Goal: Download file/media

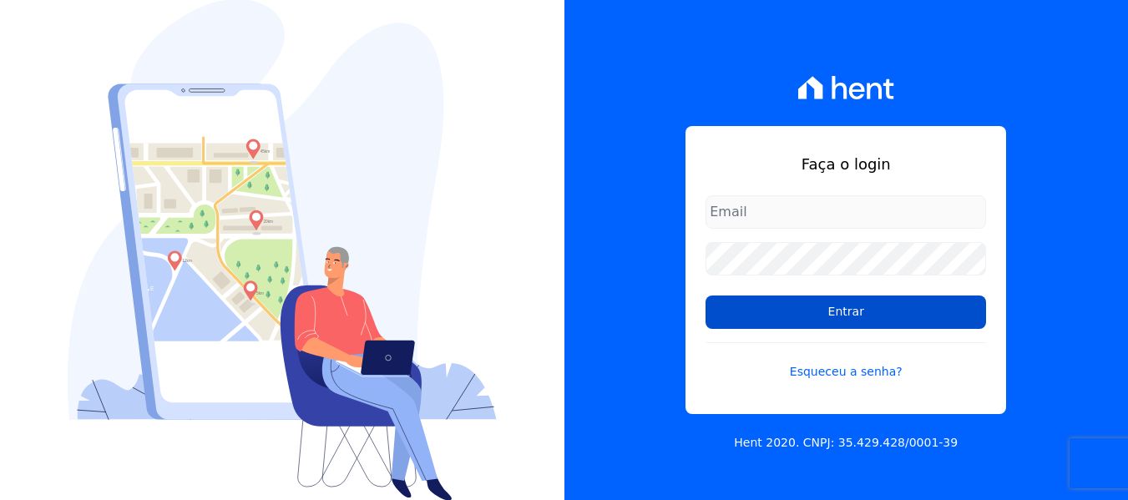
type input "[PERSON_NAME][EMAIL_ADDRESS][DOMAIN_NAME]"
click at [876, 316] on input "Entrar" at bounding box center [846, 312] width 281 height 33
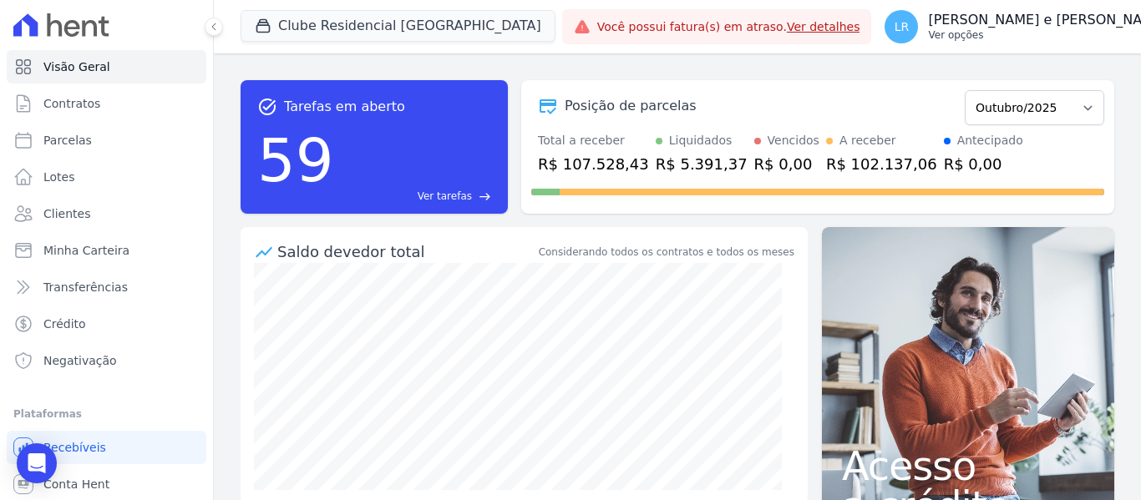
click at [1070, 27] on p "[PERSON_NAME] e [PERSON_NAME]" at bounding box center [1047, 20] width 239 height 17
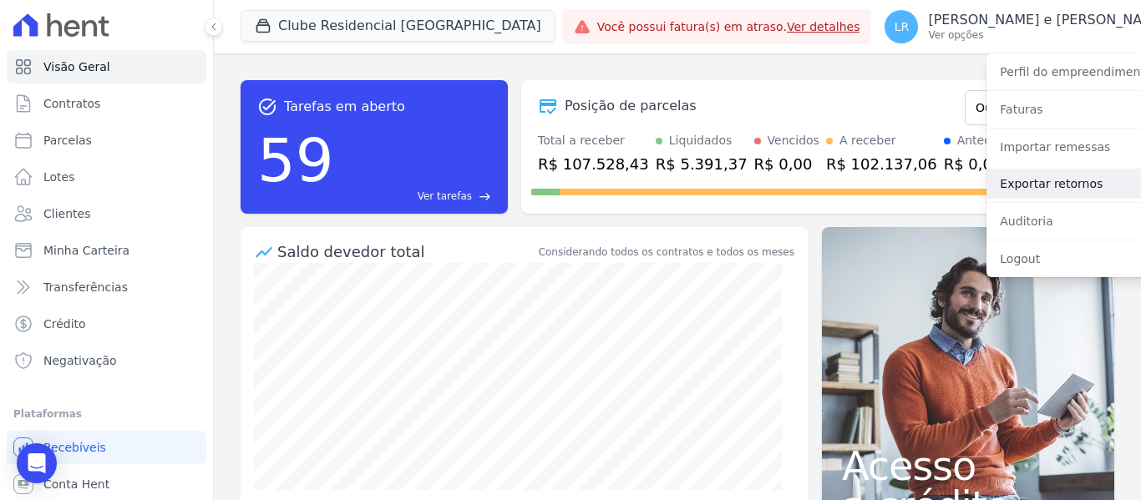
click at [987, 178] on link "Exportar retornos" at bounding box center [1093, 184] width 214 height 30
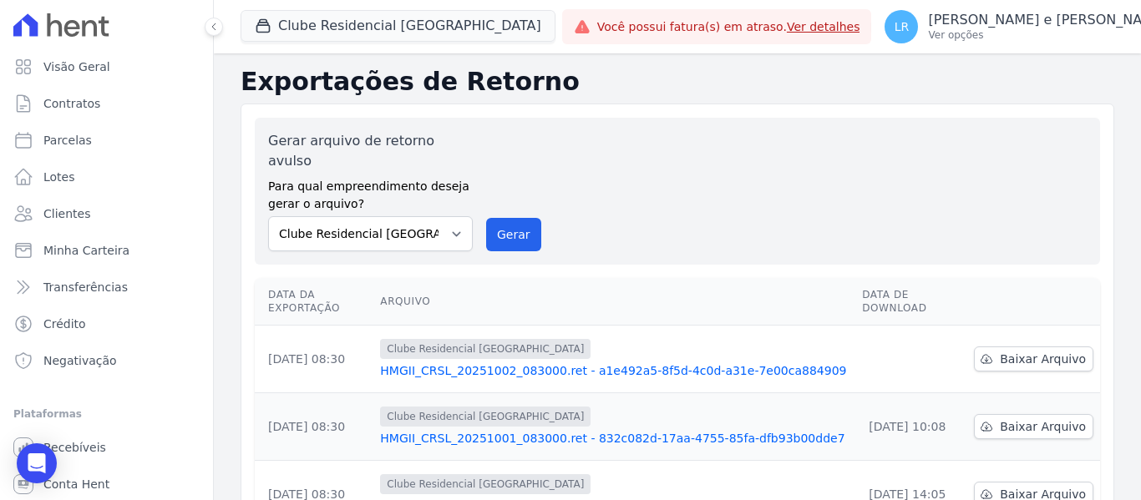
scroll to position [84, 0]
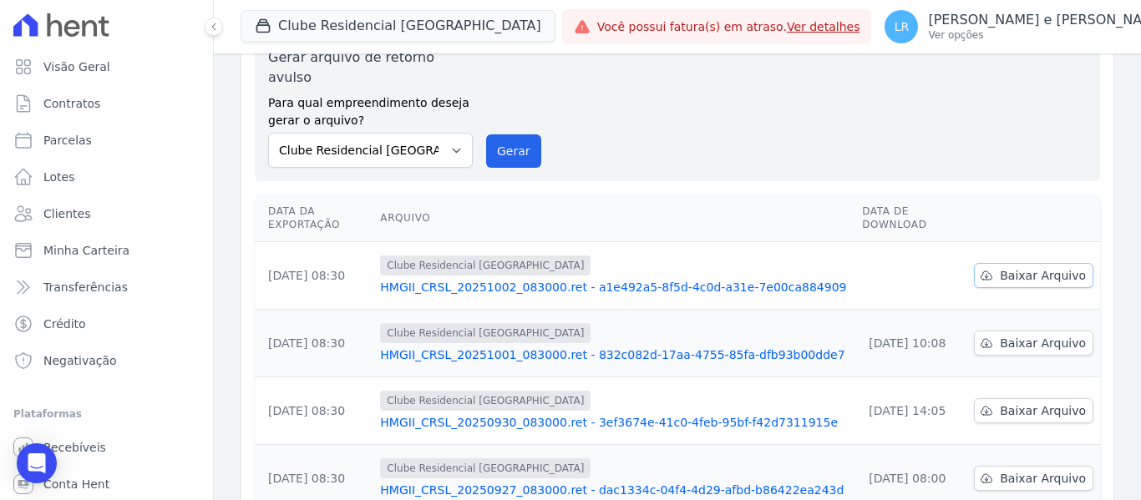
click at [1041, 267] on span "Baixar Arquivo" at bounding box center [1043, 275] width 86 height 17
